Goal: Browse casually

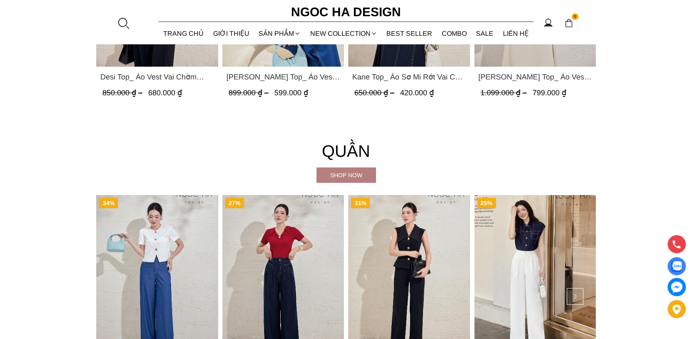
scroll to position [1162, 0]
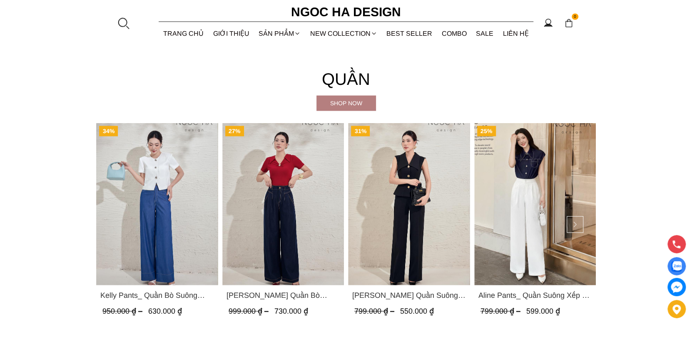
click at [295, 253] on img "Product image - Kaytlyn Pants_ Quần Bò Suông Xếp LY Màu Xanh Đậm Q065" at bounding box center [283, 204] width 122 height 162
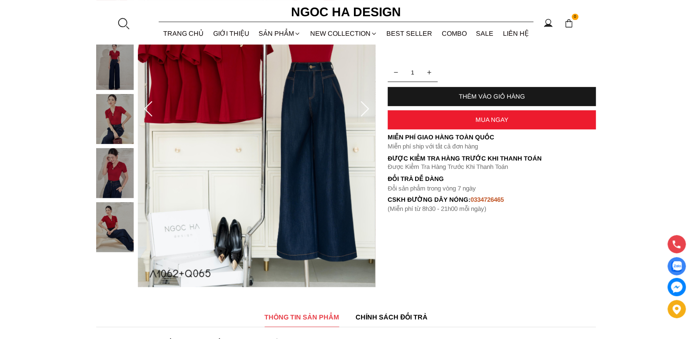
scroll to position [42, 0]
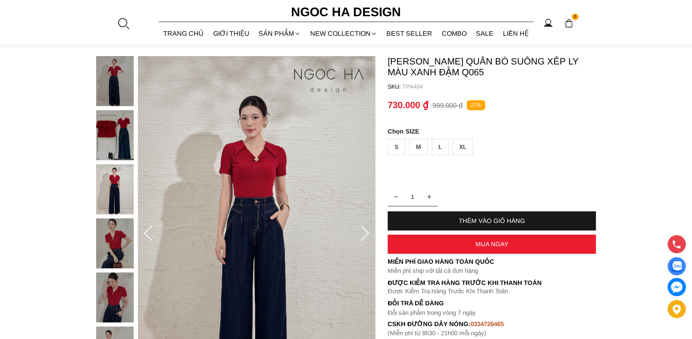
click at [362, 231] on icon at bounding box center [364, 234] width 17 height 17
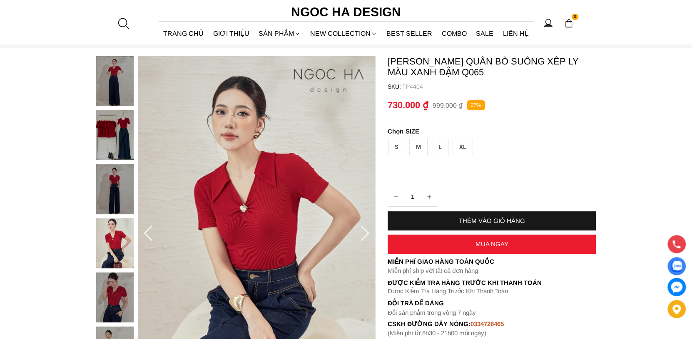
click at [362, 231] on icon at bounding box center [364, 234] width 17 height 17
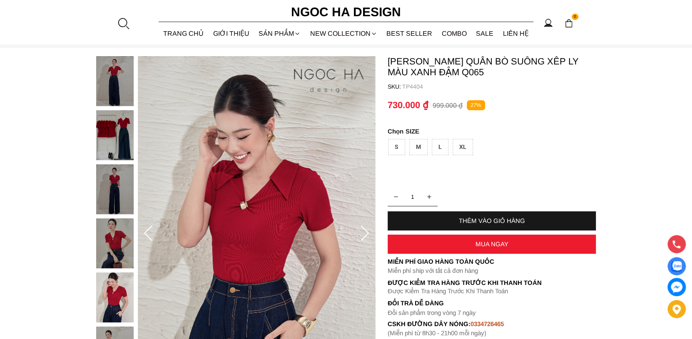
click at [362, 231] on icon at bounding box center [364, 234] width 17 height 17
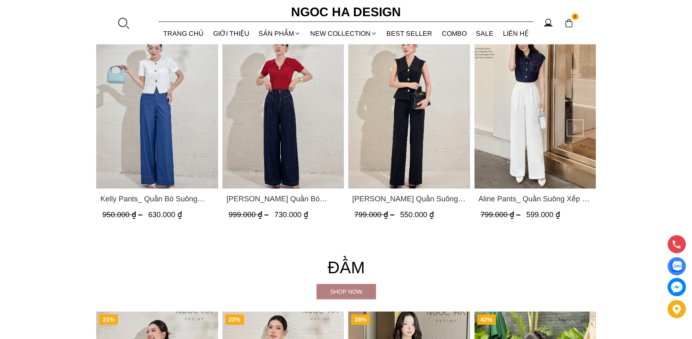
scroll to position [1245, 0]
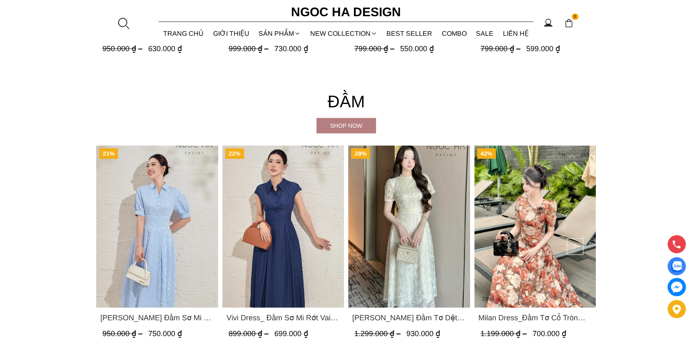
click at [410, 249] on img "Product image - Mia Dress_ Đầm Tơ Dệt Hoa Hồng Màu Kem D989" at bounding box center [409, 227] width 122 height 162
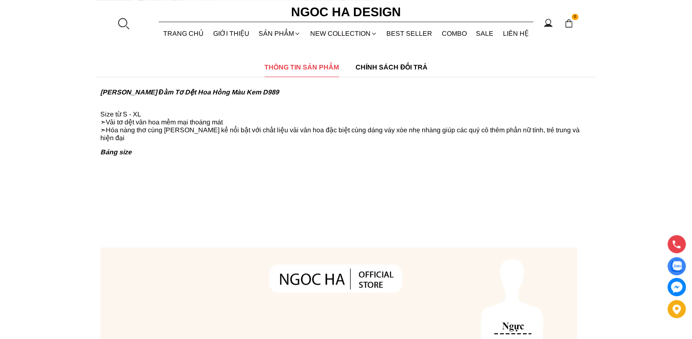
scroll to position [291, 0]
